Goal: Information Seeking & Learning: Learn about a topic

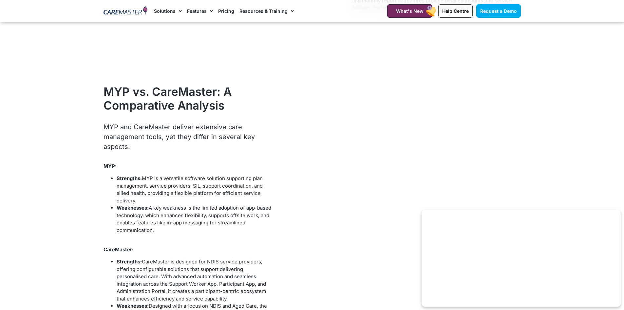
scroll to position [2593, 0]
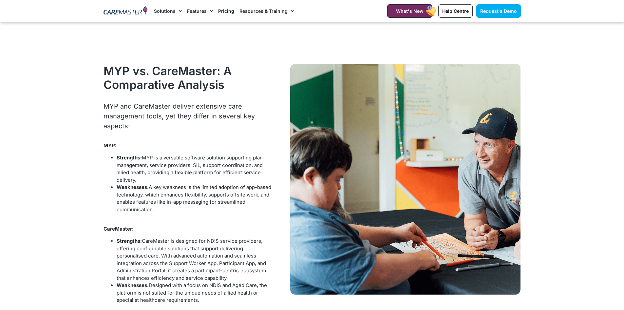
click at [180, 194] on li "Weaknesses: A key weakness is the limited adoption of app-based technology, whi…" at bounding box center [194, 202] width 155 height 37
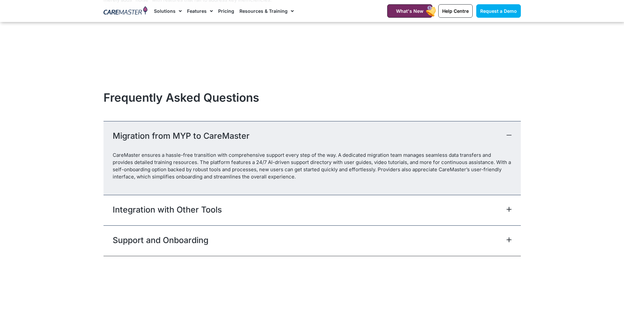
scroll to position [2987, 0]
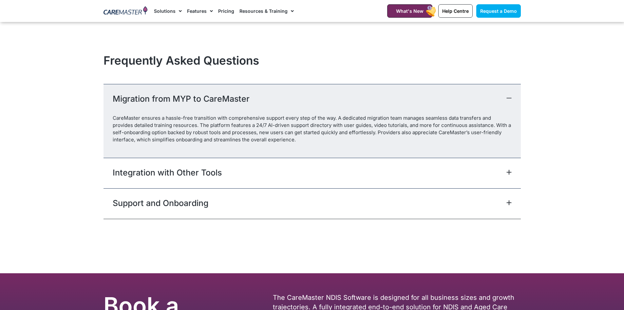
click at [168, 171] on link "Integration with Other Tools" at bounding box center [167, 173] width 109 height 12
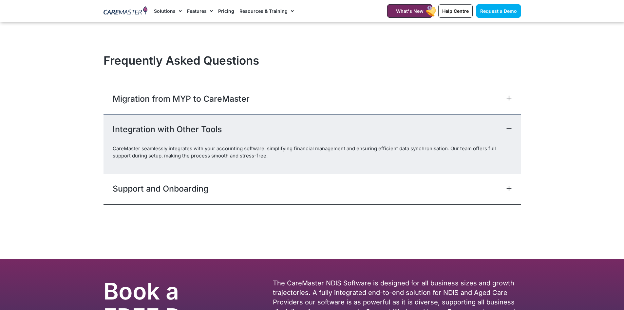
click at [158, 187] on link "Support and Onboarding" at bounding box center [161, 189] width 96 height 12
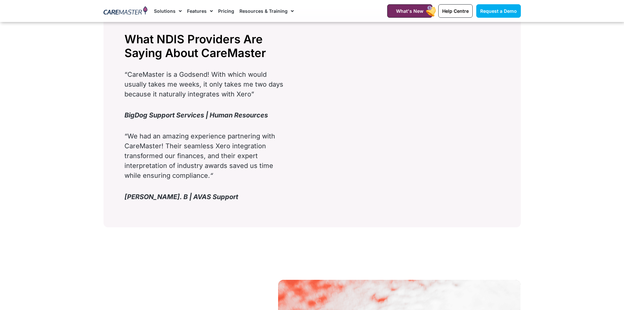
scroll to position [921, 0]
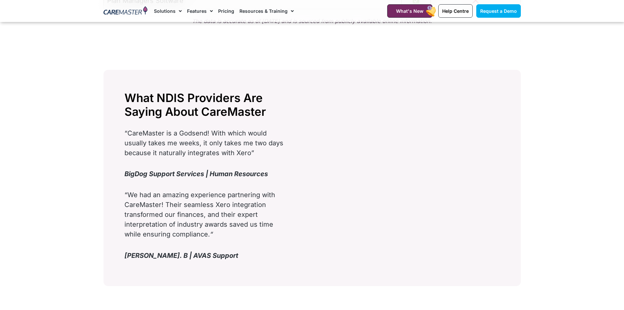
click at [227, 13] on link "Pricing" at bounding box center [226, 11] width 16 height 22
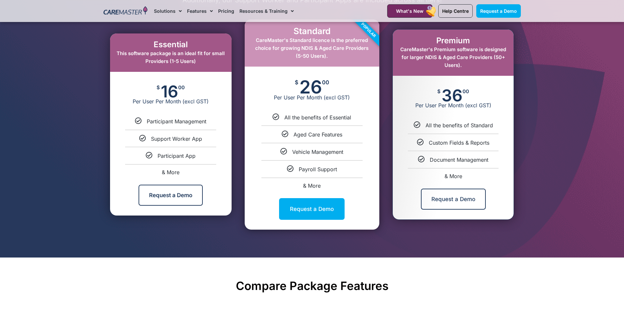
scroll to position [426, 0]
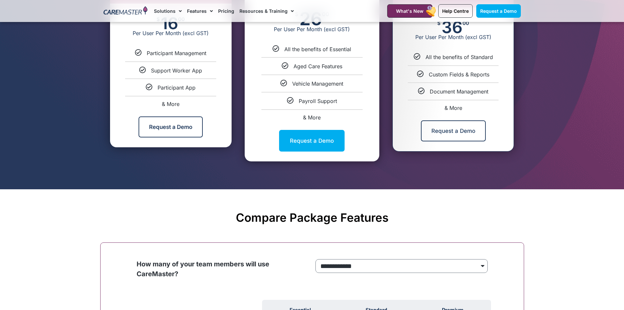
click at [452, 108] on span "& More" at bounding box center [454, 108] width 18 height 7
select select "***"
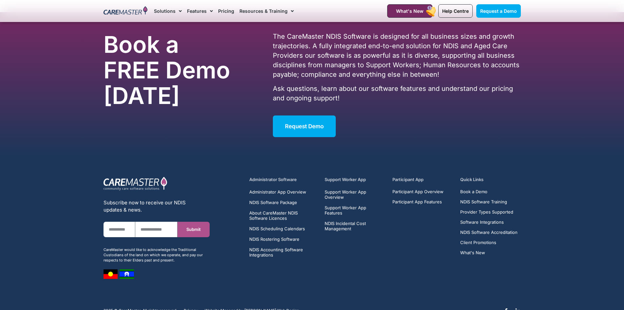
scroll to position [3266, 0]
